Goal: Communication & Community: Ask a question

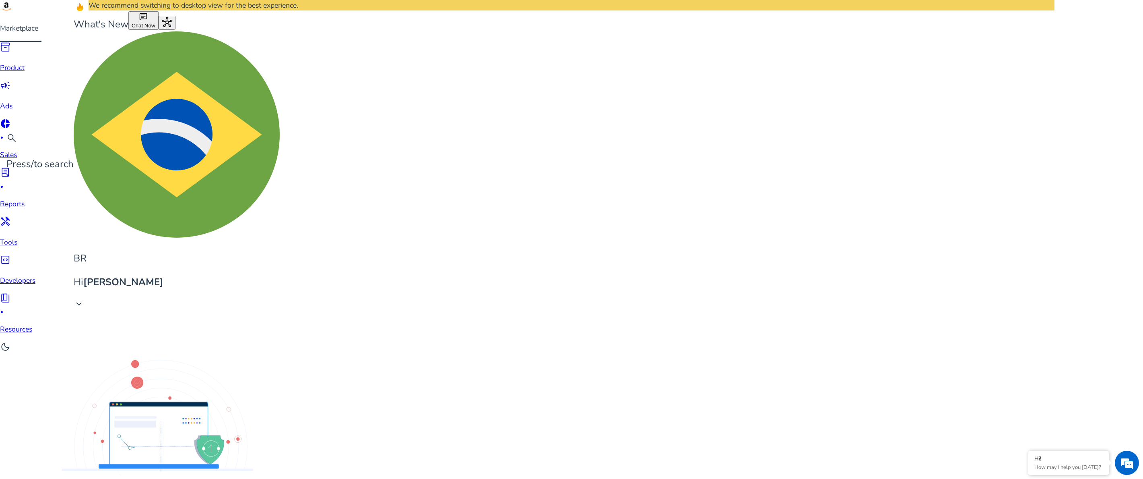
click at [155, 23] on span "Chat Now" at bounding box center [144, 26] width 24 height 6
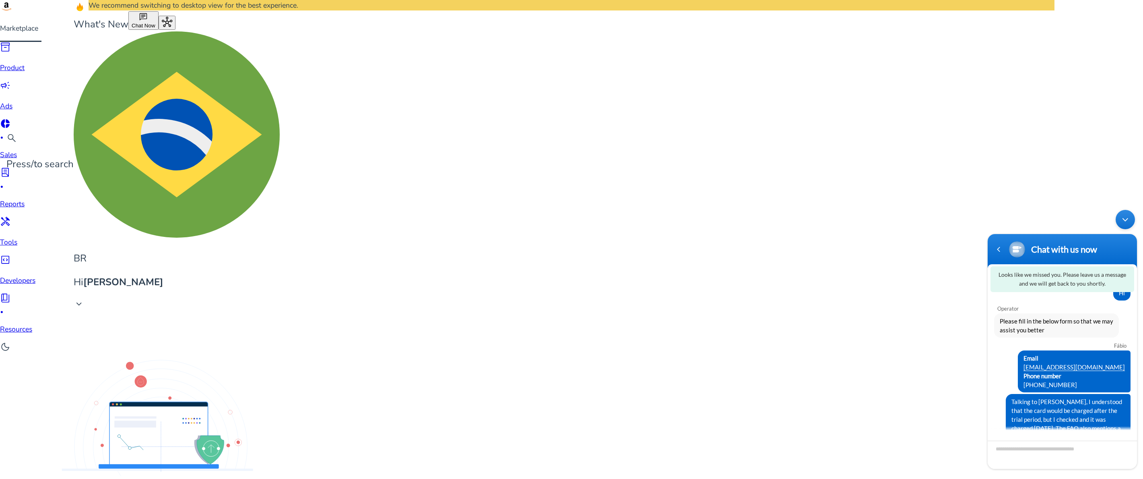
scroll to position [18, 0]
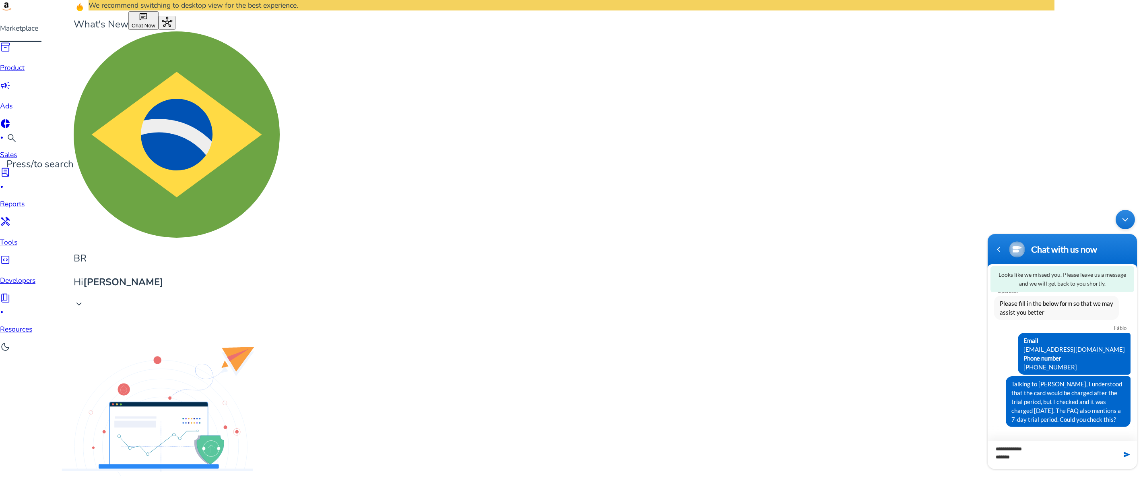
drag, startPoint x: 1021, startPoint y: 453, endPoint x: 1018, endPoint y: 448, distance: 5.4
type textarea "**********"
click at [1129, 457] on span at bounding box center [1127, 454] width 8 height 8
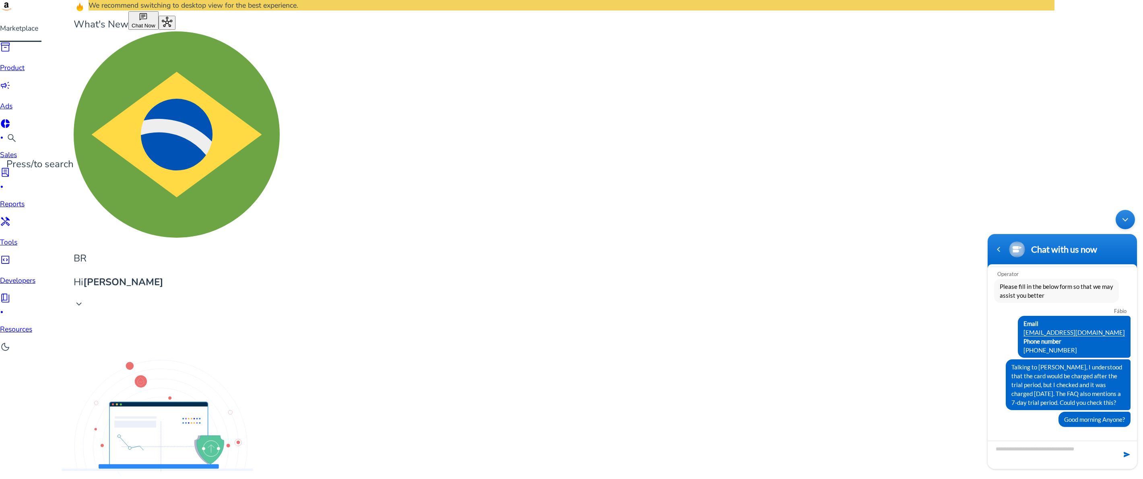
scroll to position [28, 0]
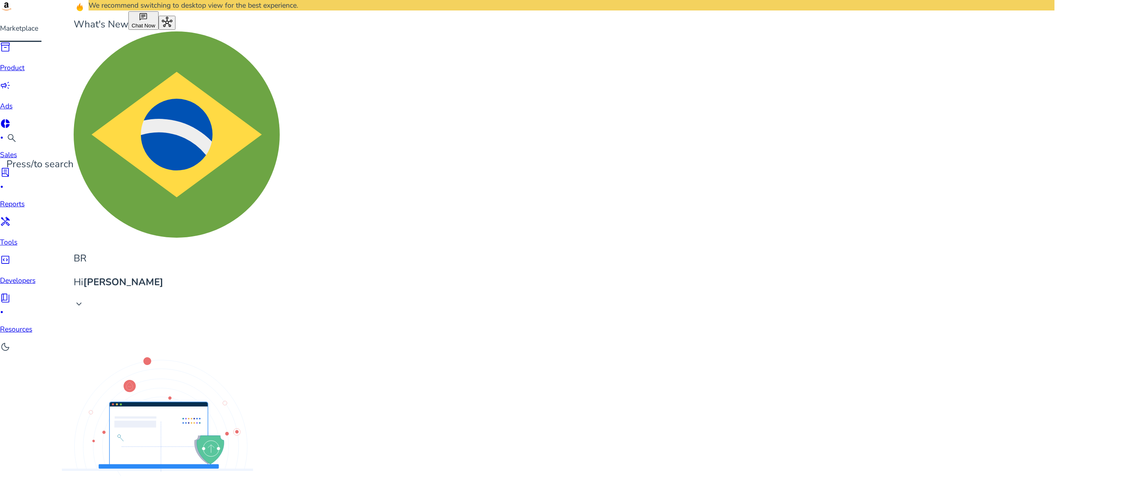
click at [41, 0] on div at bounding box center [20, 0] width 41 height 0
click at [1091, 314] on html "We recommend switching to desktop view for the best experience. Marketplace inv…" at bounding box center [571, 239] width 1143 height 479
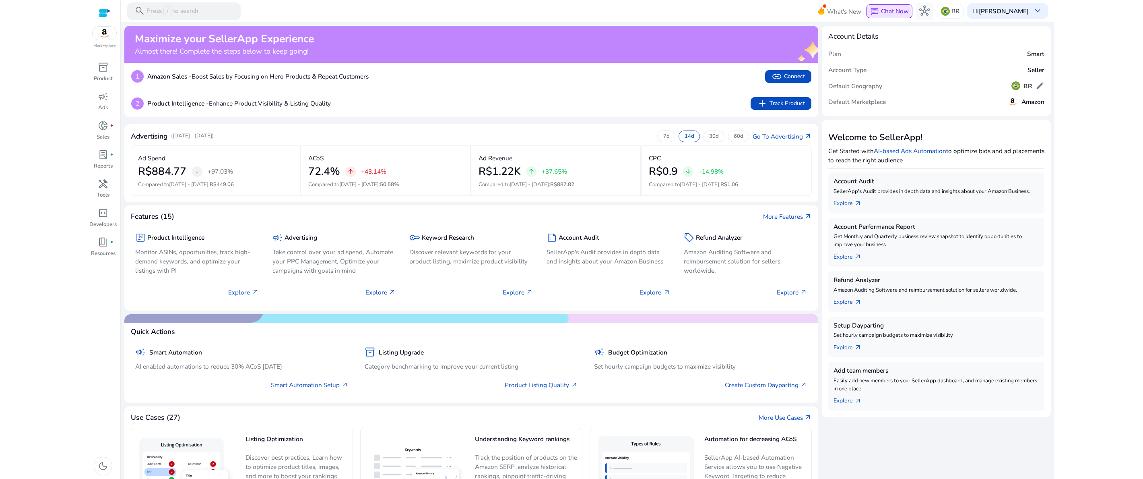
click at [896, 8] on span "Chat Now" at bounding box center [895, 11] width 28 height 8
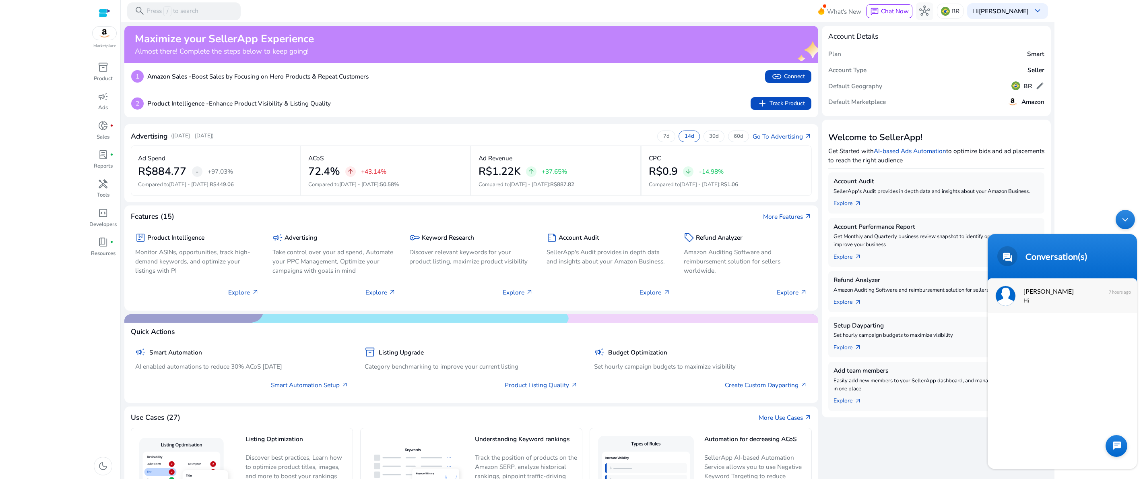
click at [1039, 293] on span "[PERSON_NAME]" at bounding box center [1062, 290] width 76 height 11
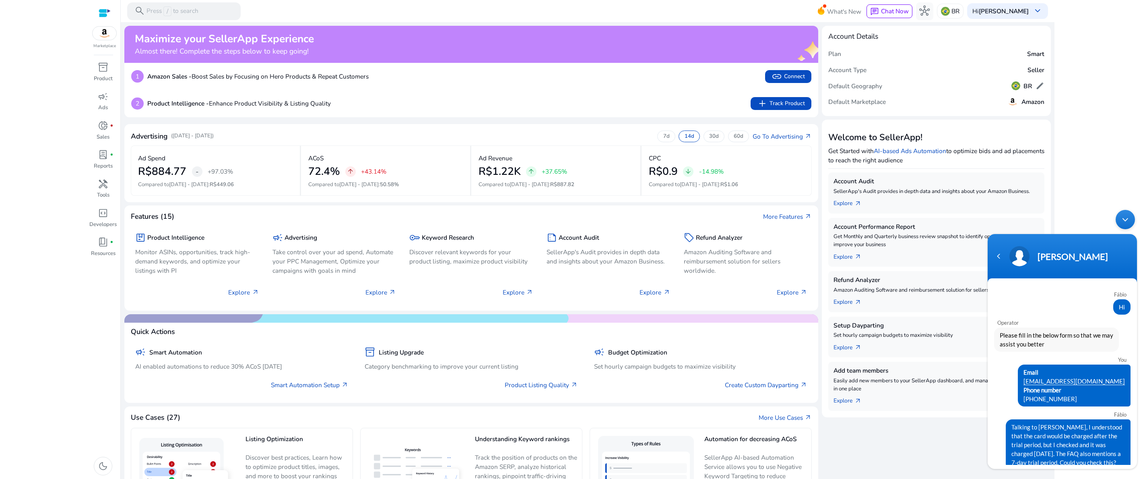
scroll to position [31, 0]
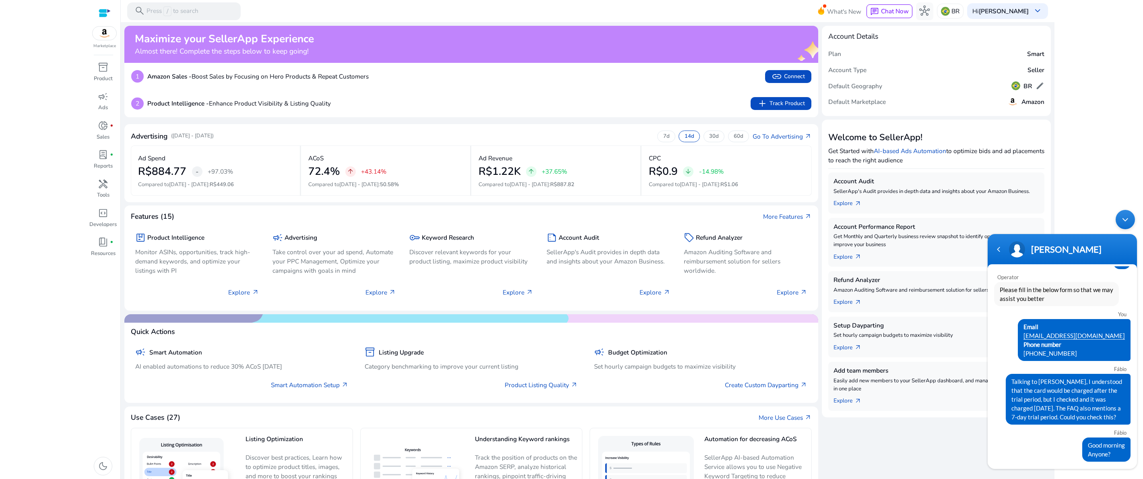
click at [47, 58] on html "We recommend switching to desktop view for the best experience. Marketplace inv…" at bounding box center [571, 239] width 1143 height 479
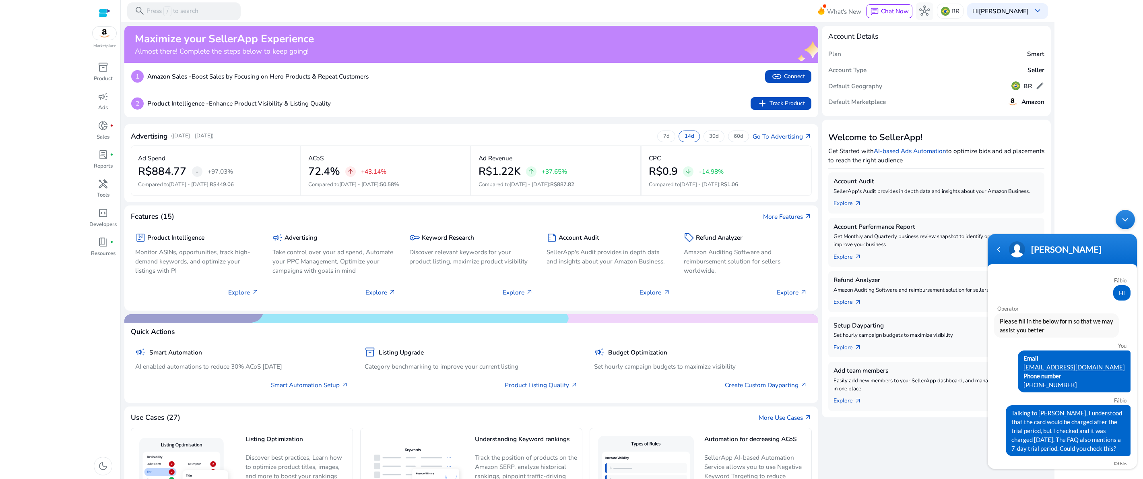
scroll to position [31, 0]
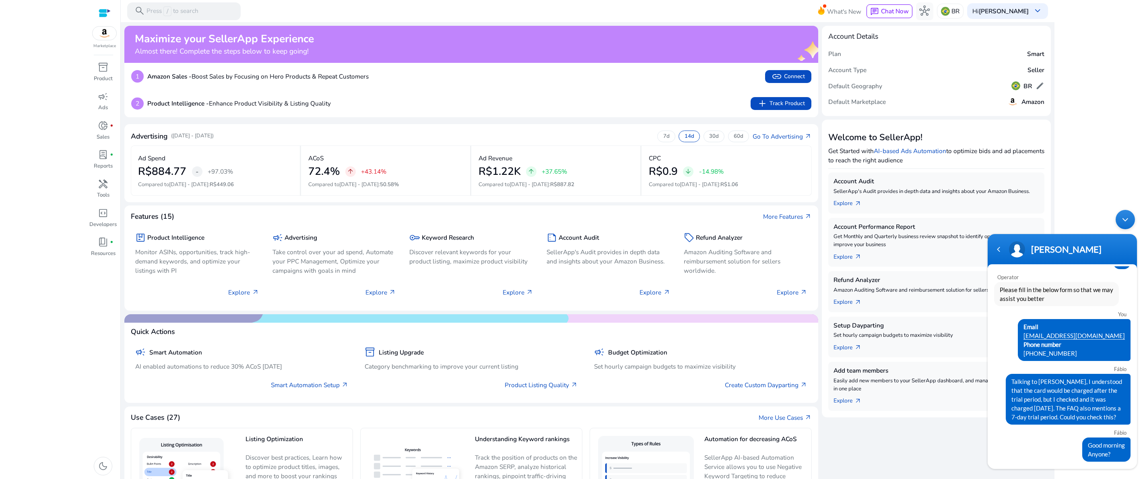
click at [1124, 221] on div "Minimize live chat window" at bounding box center [1125, 219] width 19 height 19
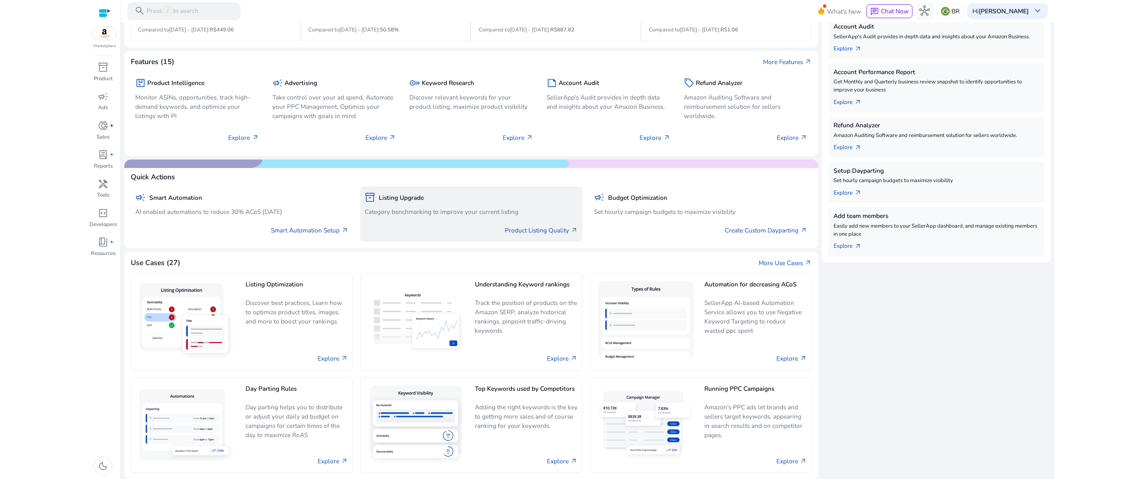
scroll to position [159, 0]
